Goal: Task Accomplishment & Management: Use online tool/utility

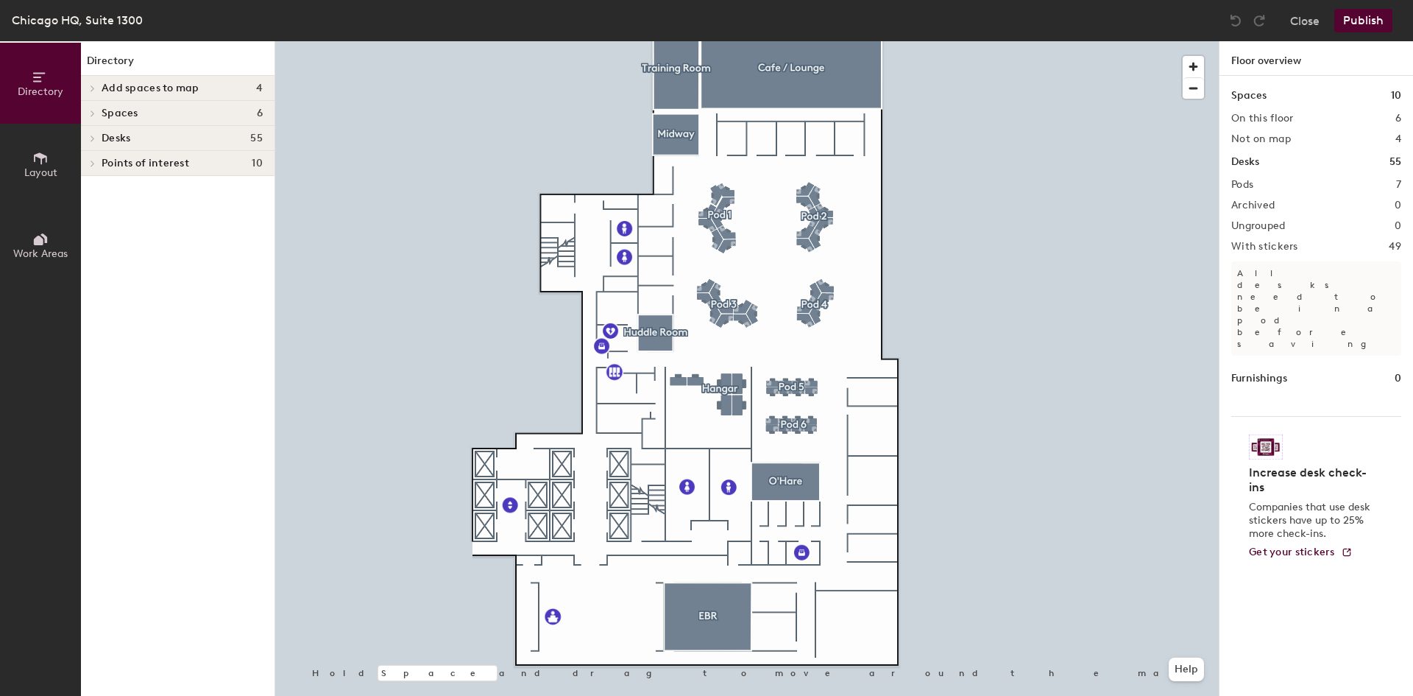
click at [149, 108] on h4 "Spaces 6" at bounding box center [182, 113] width 161 height 12
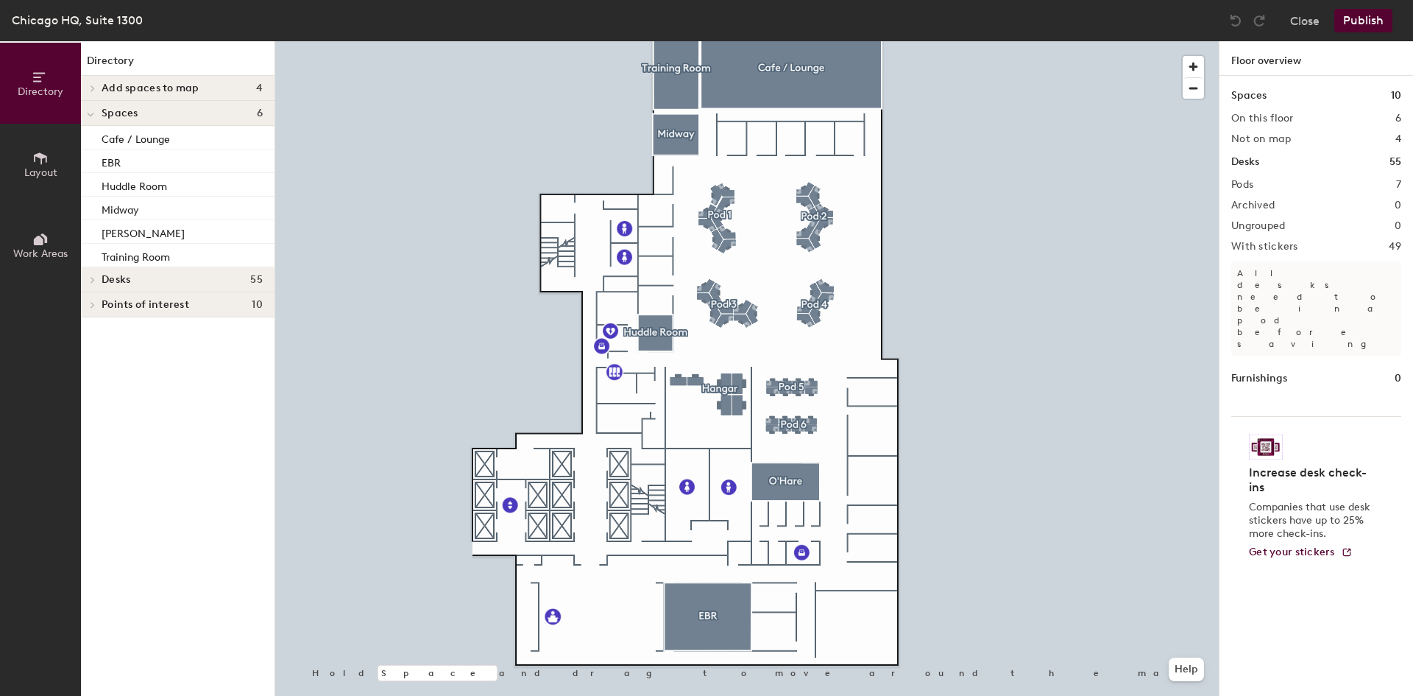
click at [110, 279] on span "Desks" at bounding box center [116, 280] width 29 height 12
click at [138, 82] on span "Add spaces to map" at bounding box center [151, 88] width 98 height 12
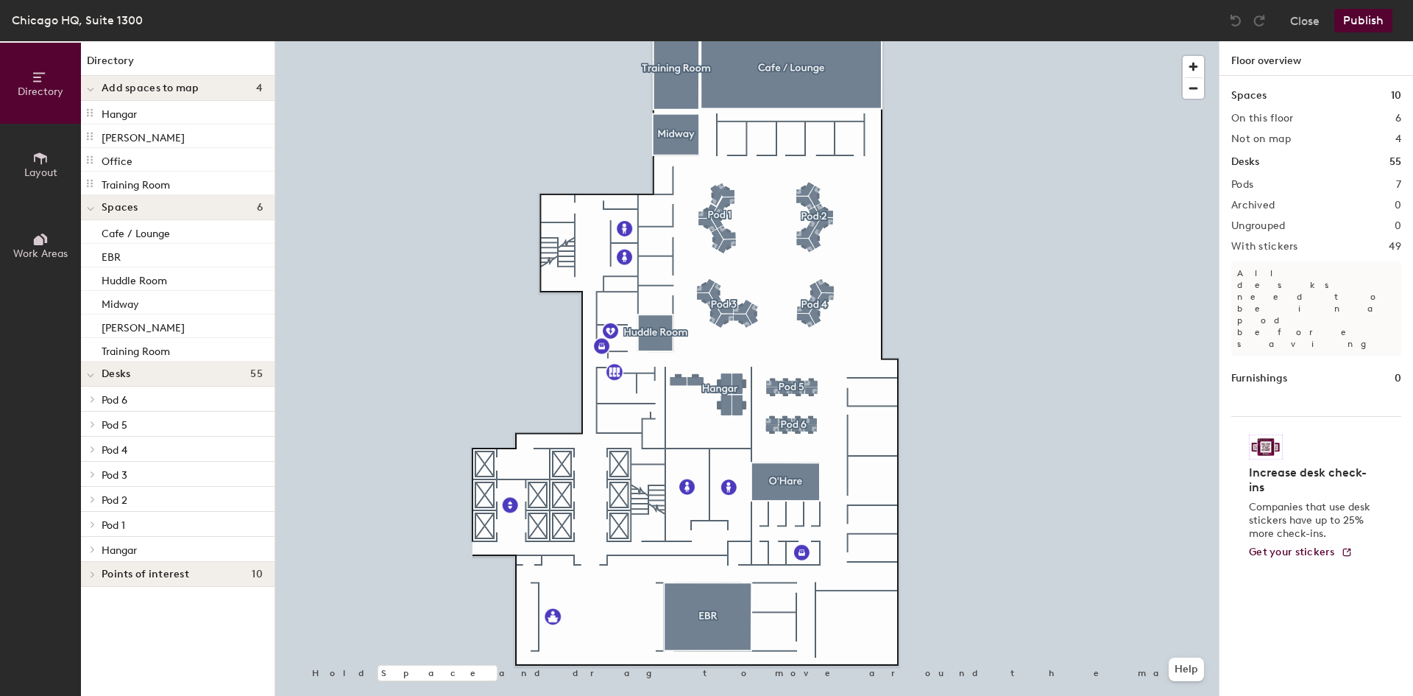
click at [107, 88] on span "Add spaces to map" at bounding box center [151, 88] width 98 height 12
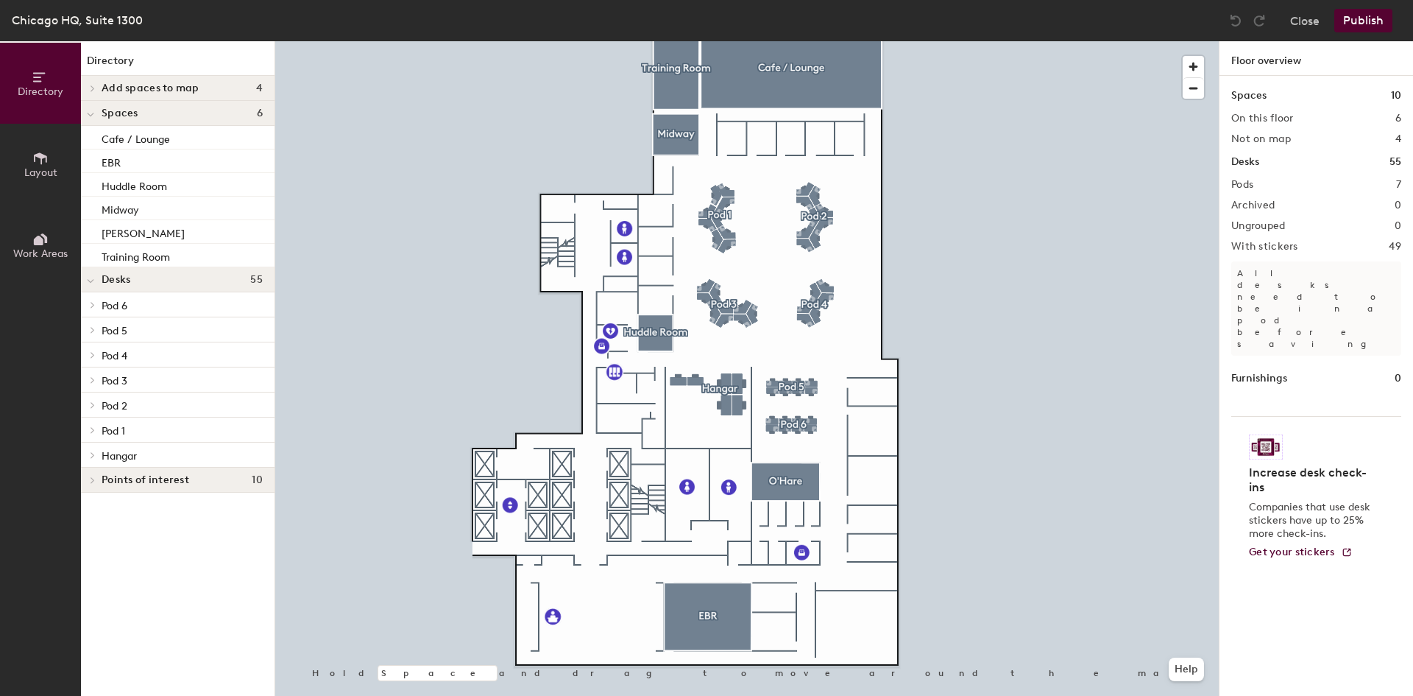
click at [36, 174] on span "Layout" at bounding box center [40, 172] width 33 height 13
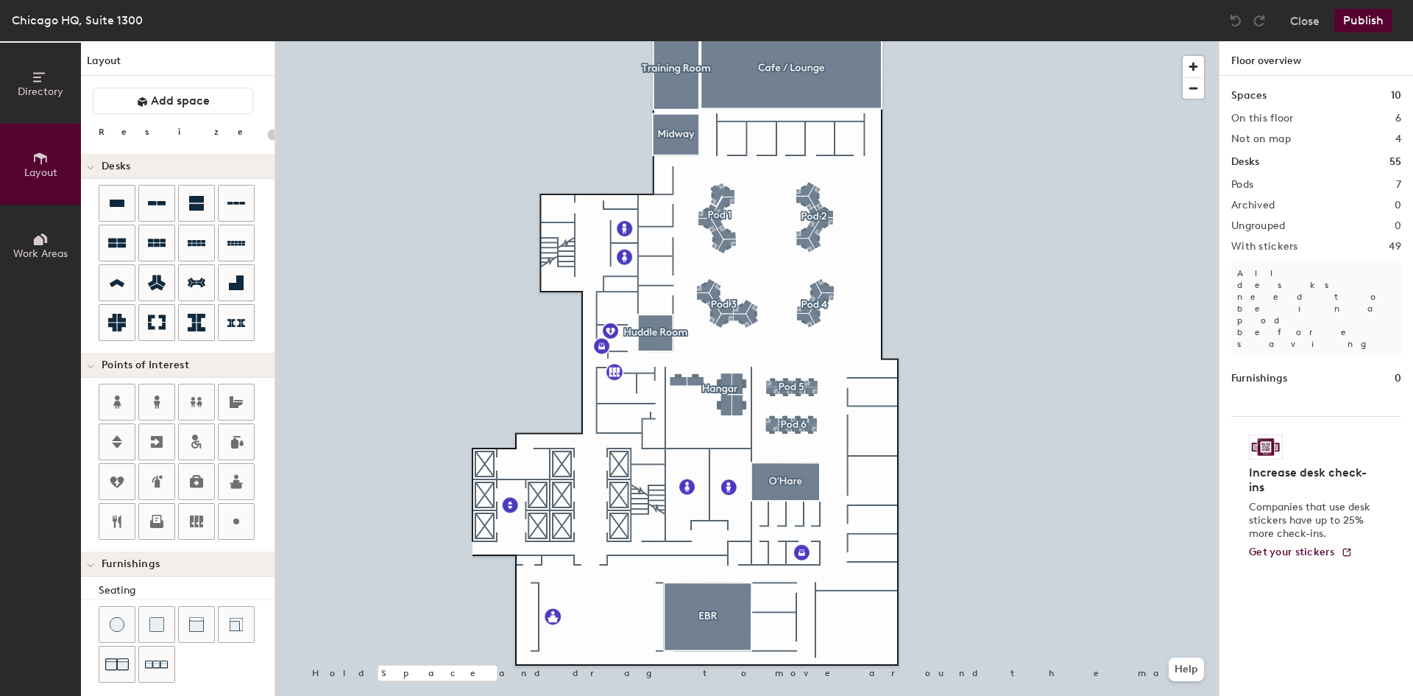
click at [49, 240] on button "Work Areas" at bounding box center [40, 245] width 81 height 81
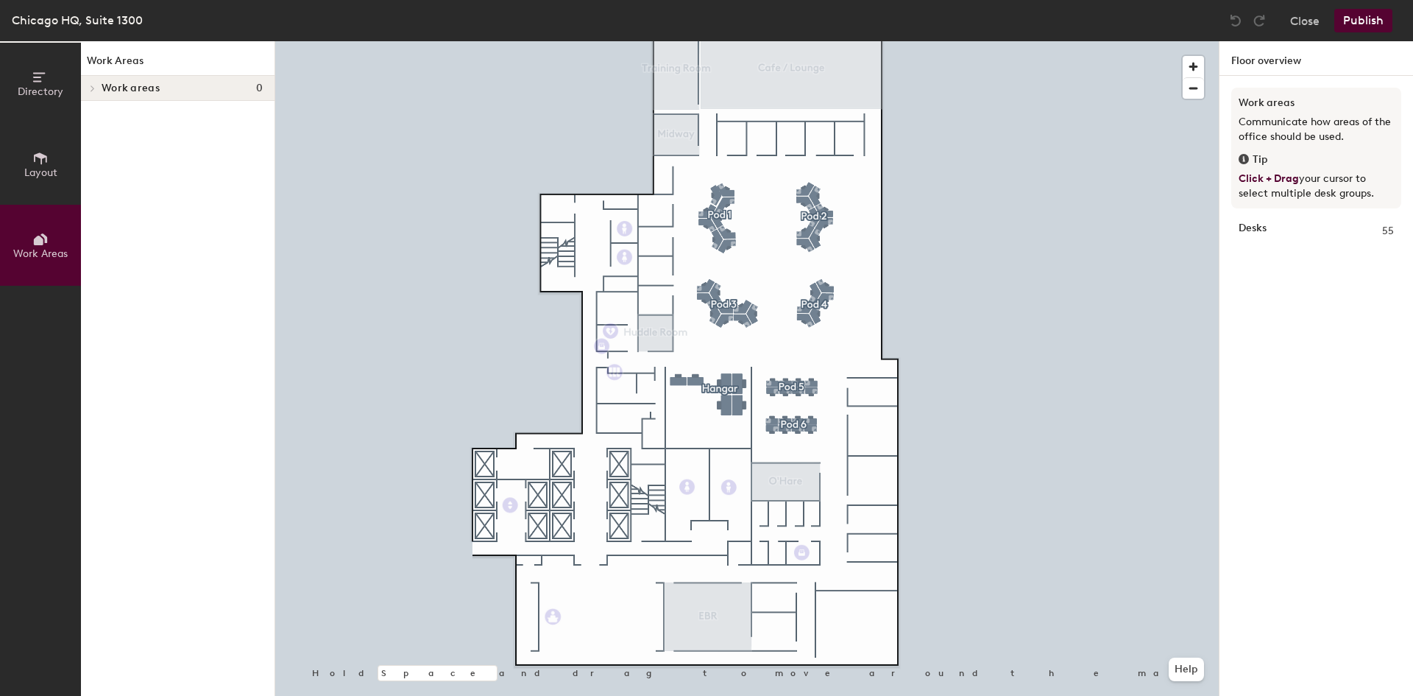
click at [44, 76] on icon at bounding box center [40, 77] width 16 height 16
